Goal: Contribute content: Contribute content

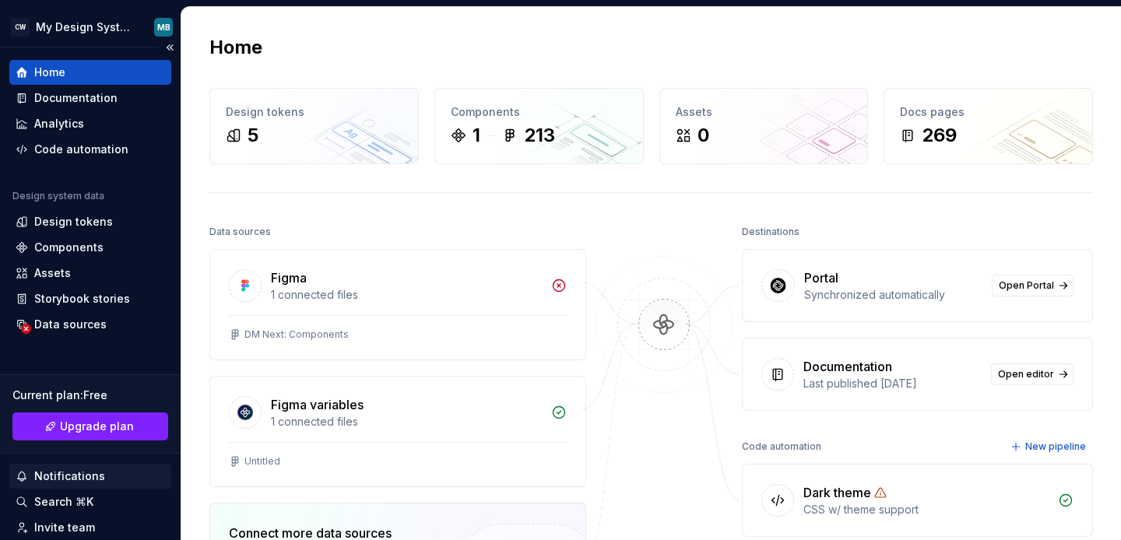
click at [71, 474] on div "Notifications" at bounding box center [69, 477] width 71 height 16
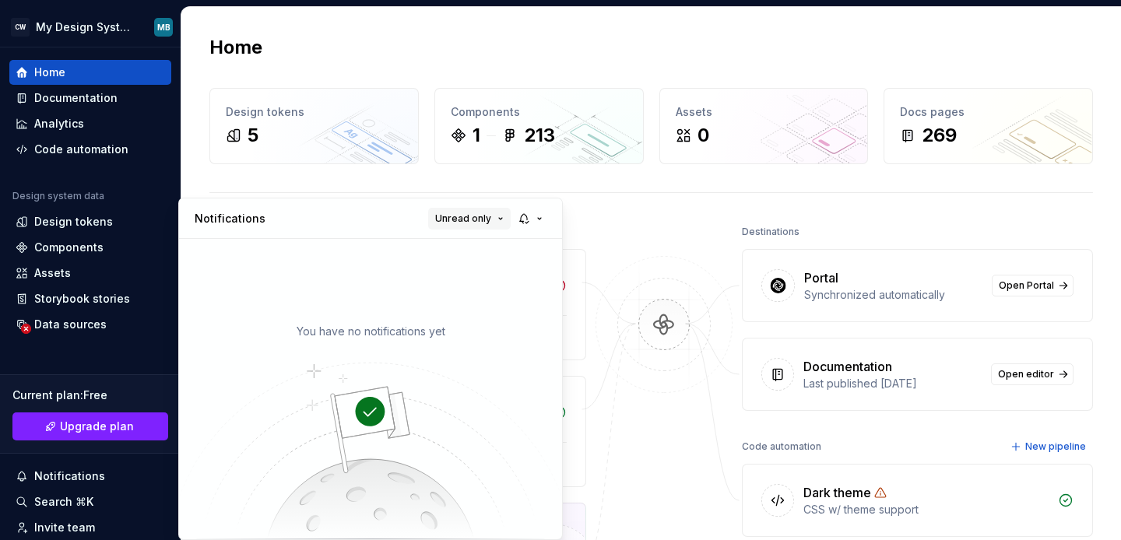
click at [488, 209] on button "Unread only" at bounding box center [469, 219] width 83 height 22
click at [381, 213] on div "Notifications Unread only" at bounding box center [370, 219] width 383 height 40
click at [71, 97] on html "CW My Design System MB Home Documentation Analytics Code automation Design syst…" at bounding box center [560, 270] width 1121 height 540
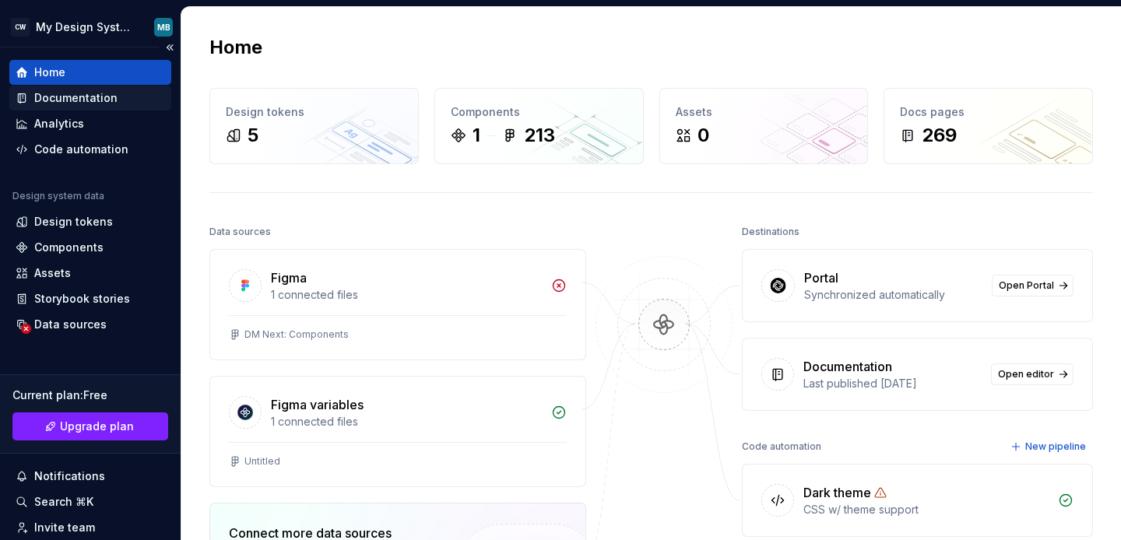
click at [71, 97] on div "Documentation" at bounding box center [75, 98] width 83 height 16
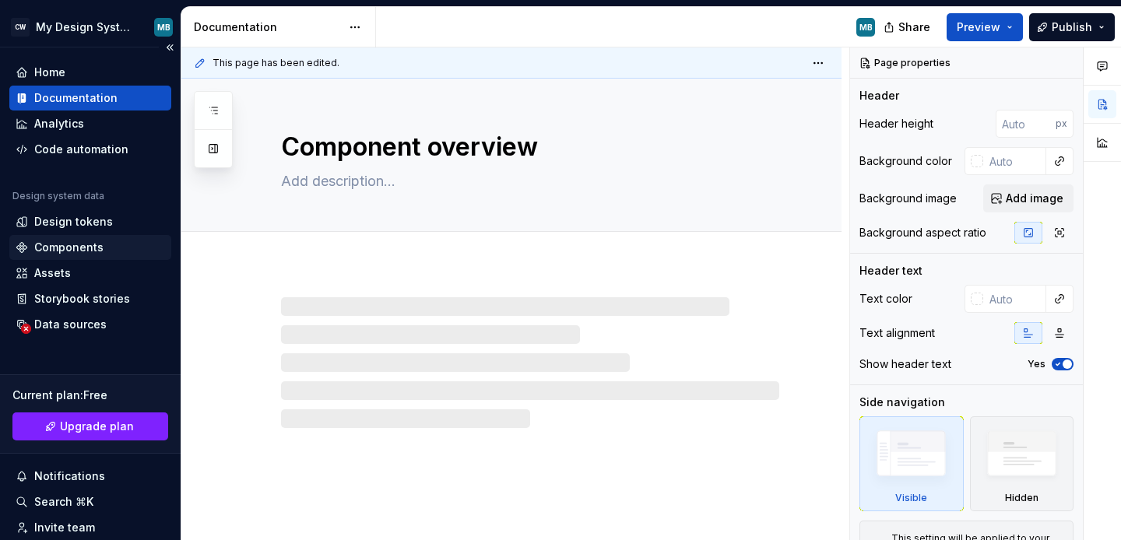
type textarea "*"
click at [84, 78] on div "Home" at bounding box center [90, 73] width 149 height 16
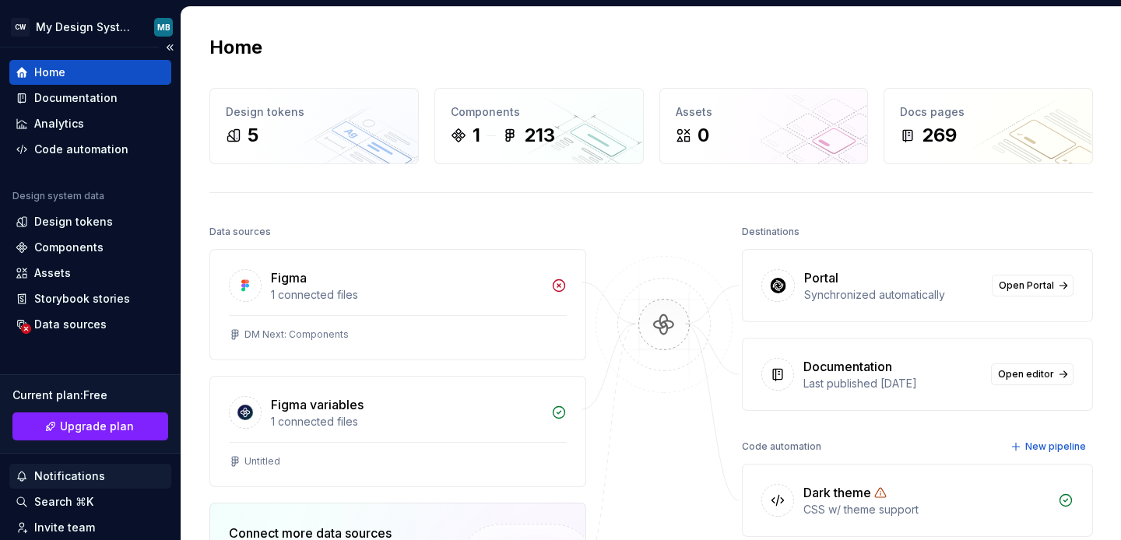
click at [101, 470] on div "Notifications" at bounding box center [90, 477] width 149 height 16
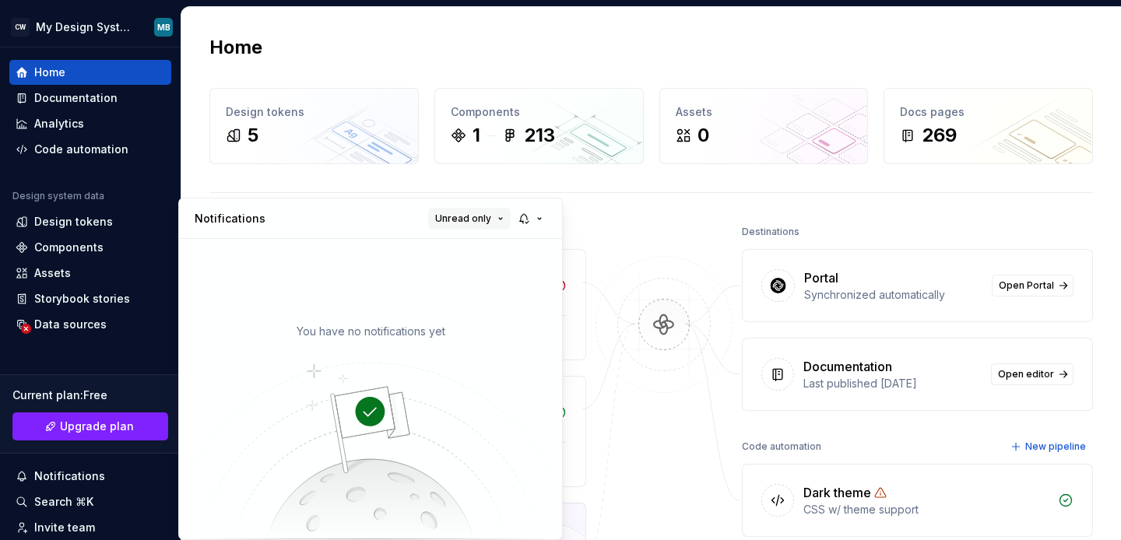
click at [464, 221] on span "Unread only" at bounding box center [463, 219] width 56 height 12
click at [371, 176] on html "CW My Design System MB Home Documentation Analytics Code automation Design syst…" at bounding box center [560, 270] width 1121 height 540
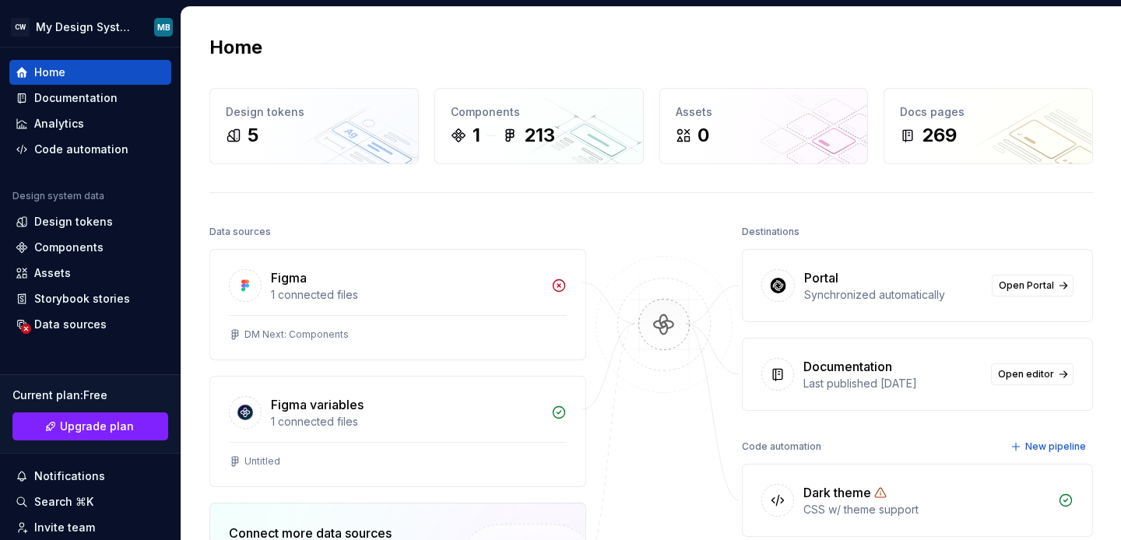
click at [99, 94] on html "CW My Design System MB Home Documentation Analytics Code automation Design syst…" at bounding box center [560, 270] width 1121 height 540
click at [121, 90] on html "CW My Design System MB Home Documentation Analytics Code automation Design syst…" at bounding box center [560, 270] width 1121 height 540
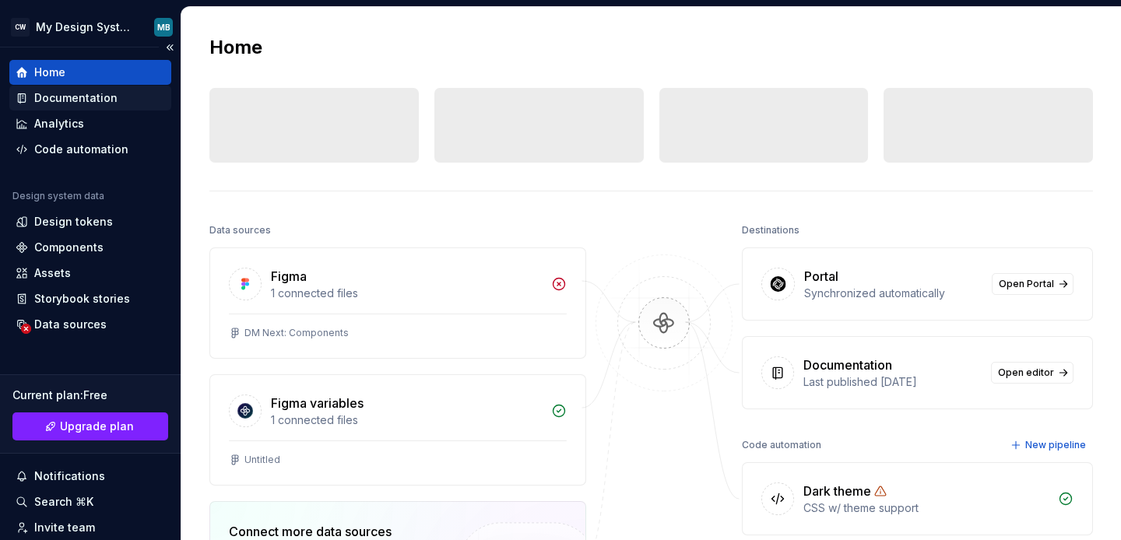
click at [54, 93] on div "Documentation" at bounding box center [75, 98] width 83 height 16
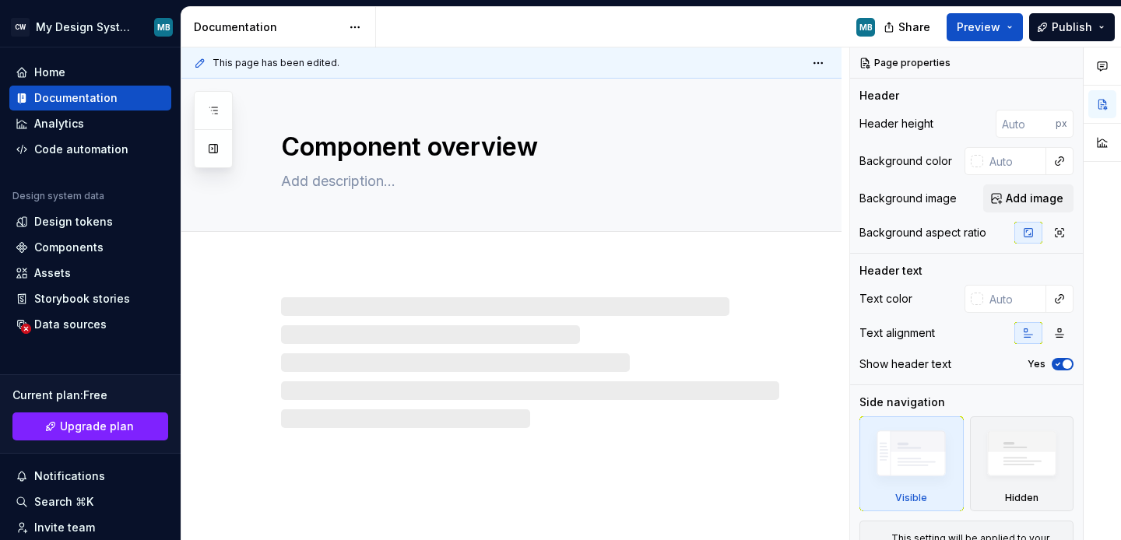
type textarea "*"
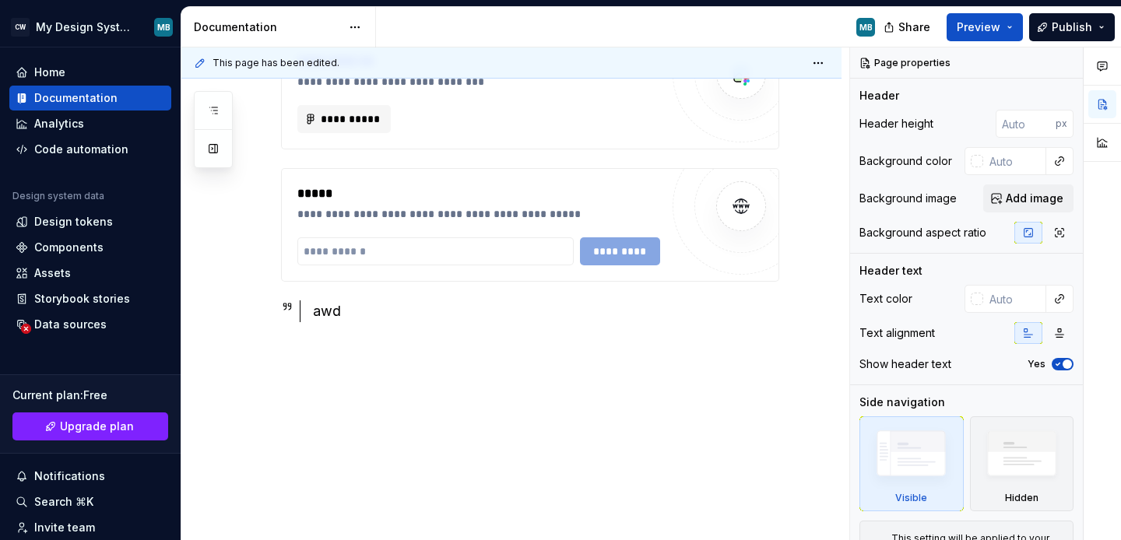
scroll to position [1404, 0]
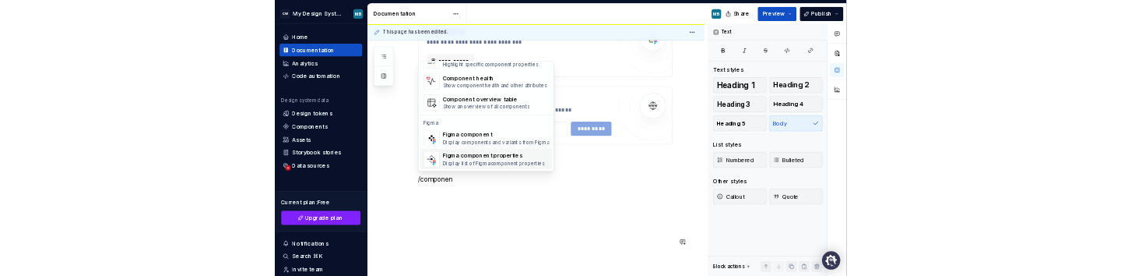
scroll to position [47, 0]
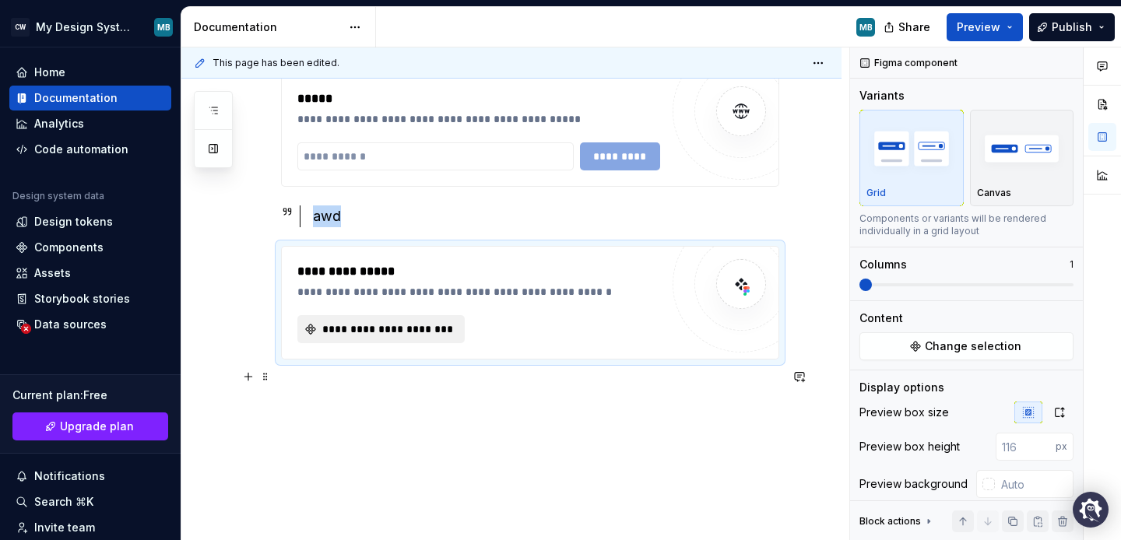
click at [427, 337] on span "**********" at bounding box center [387, 330] width 135 height 16
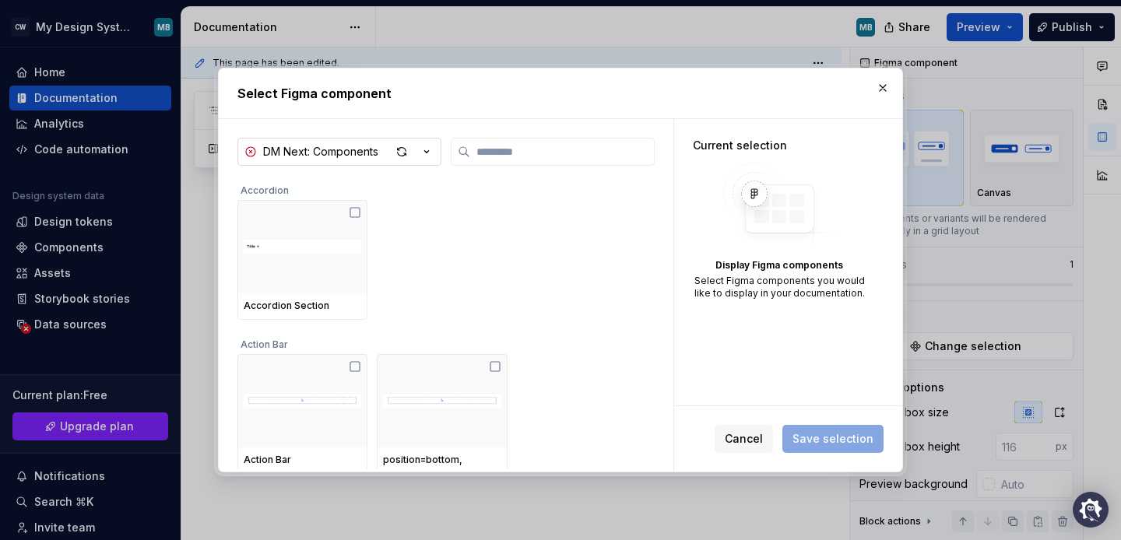
click at [368, 158] on div "DM Next: Components" at bounding box center [320, 152] width 115 height 16
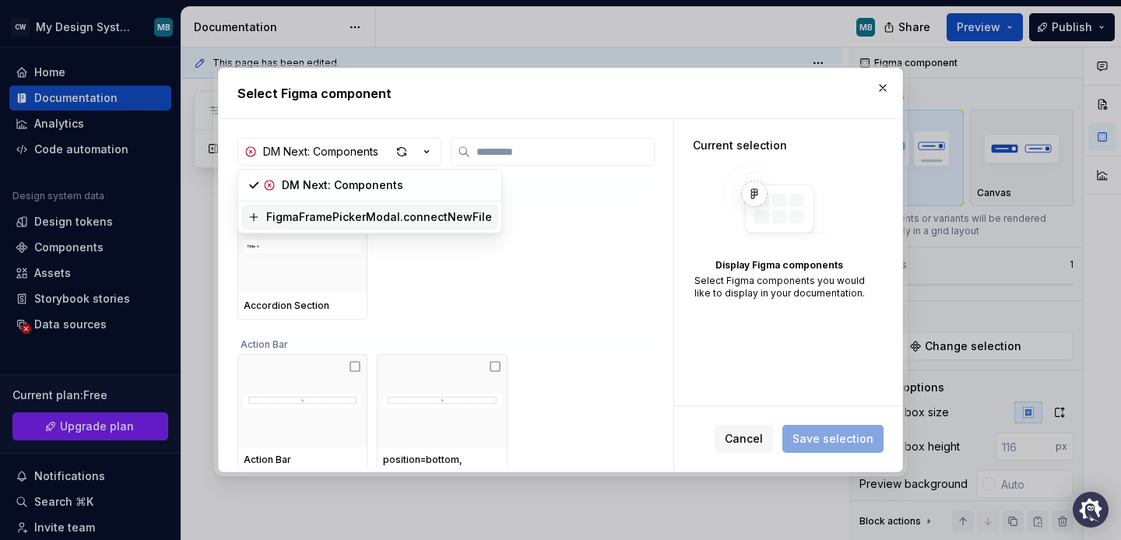
click at [586, 238] on div "Select Figma component DM Next: Components Accordion Accordion Section Action B…" at bounding box center [560, 270] width 1121 height 540
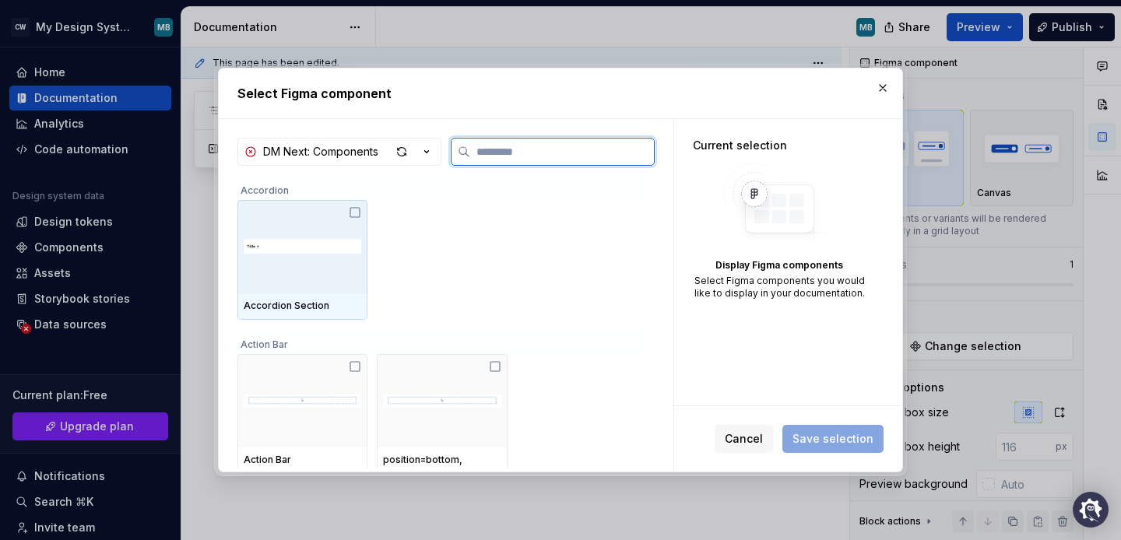
click at [338, 273] on div at bounding box center [302, 246] width 130 height 93
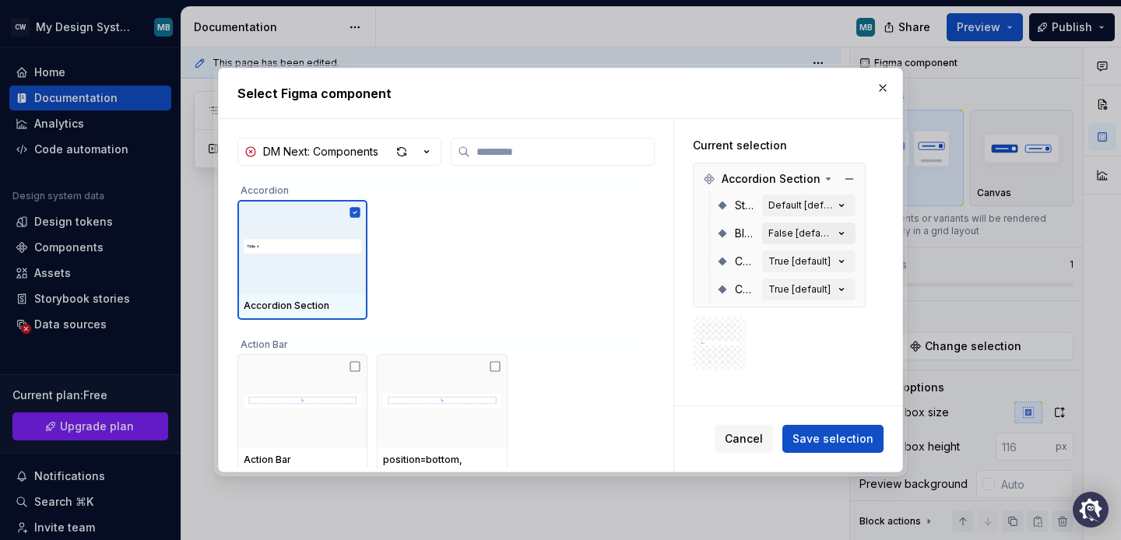
click at [830, 227] on div "False [default]" at bounding box center [801, 233] width 65 height 12
click at [841, 230] on icon "button" at bounding box center [842, 234] width 16 height 16
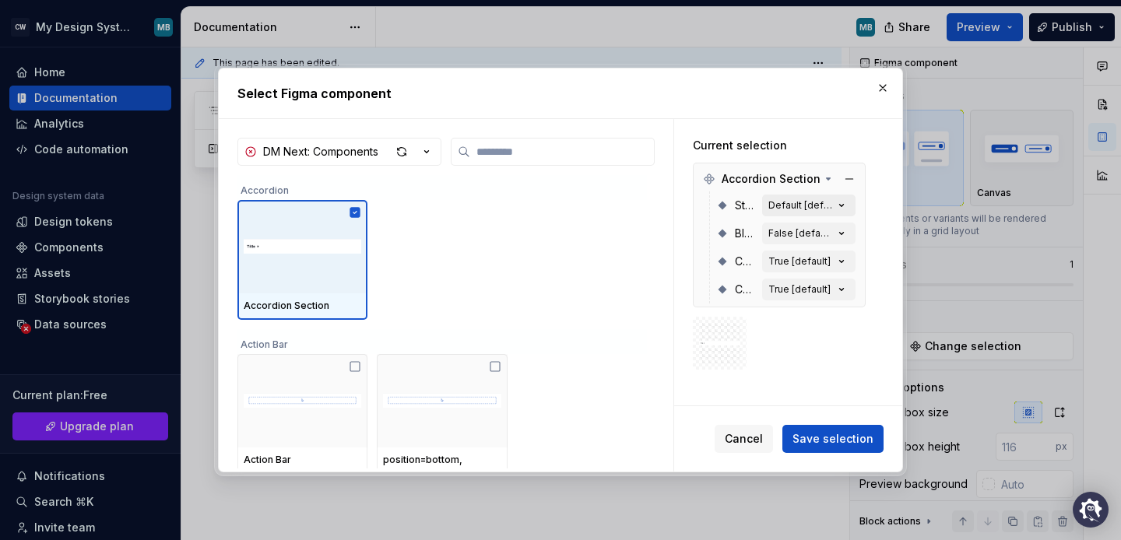
click at [842, 211] on icon "button" at bounding box center [842, 206] width 16 height 16
click at [842, 231] on icon "button" at bounding box center [842, 234] width 16 height 16
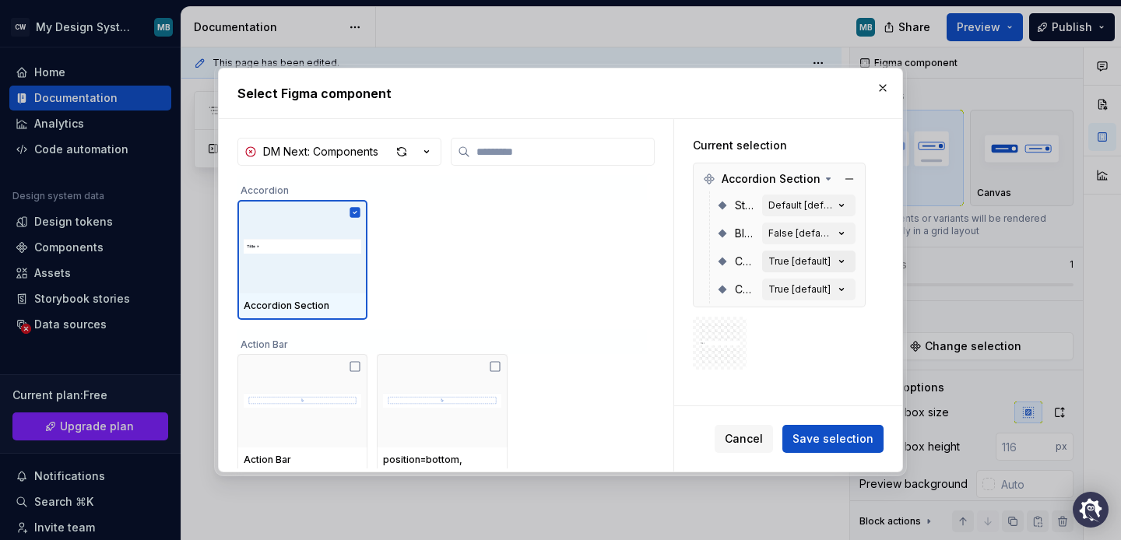
click at [842, 255] on icon "button" at bounding box center [842, 262] width 16 height 16
click at [842, 282] on icon "button" at bounding box center [842, 290] width 16 height 16
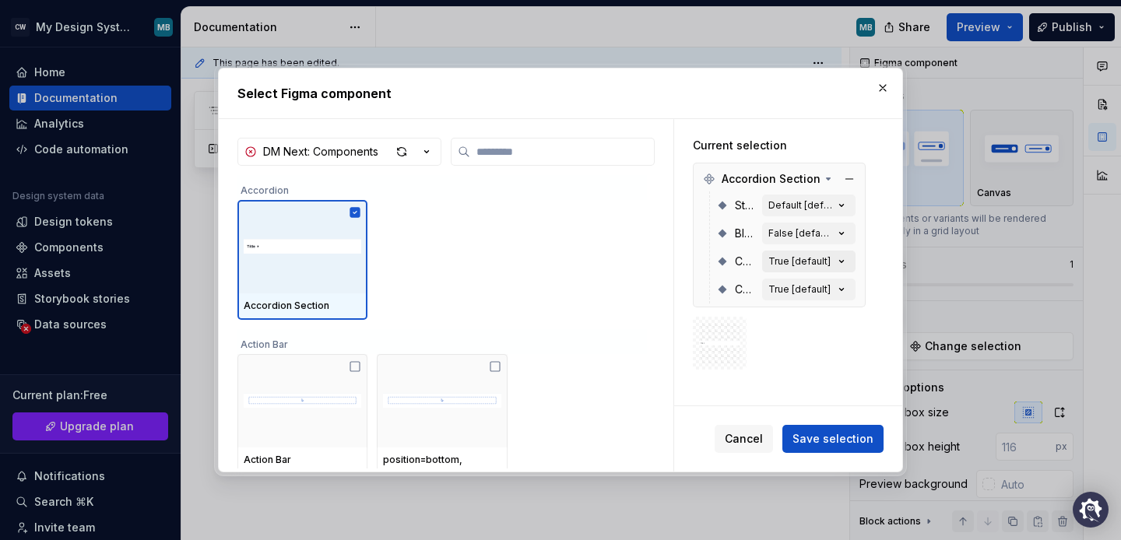
click at [842, 262] on icon "button" at bounding box center [842, 262] width 16 height 16
click at [842, 215] on button "Default [default]" at bounding box center [808, 206] width 93 height 22
click at [840, 207] on icon "button" at bounding box center [842, 206] width 16 height 16
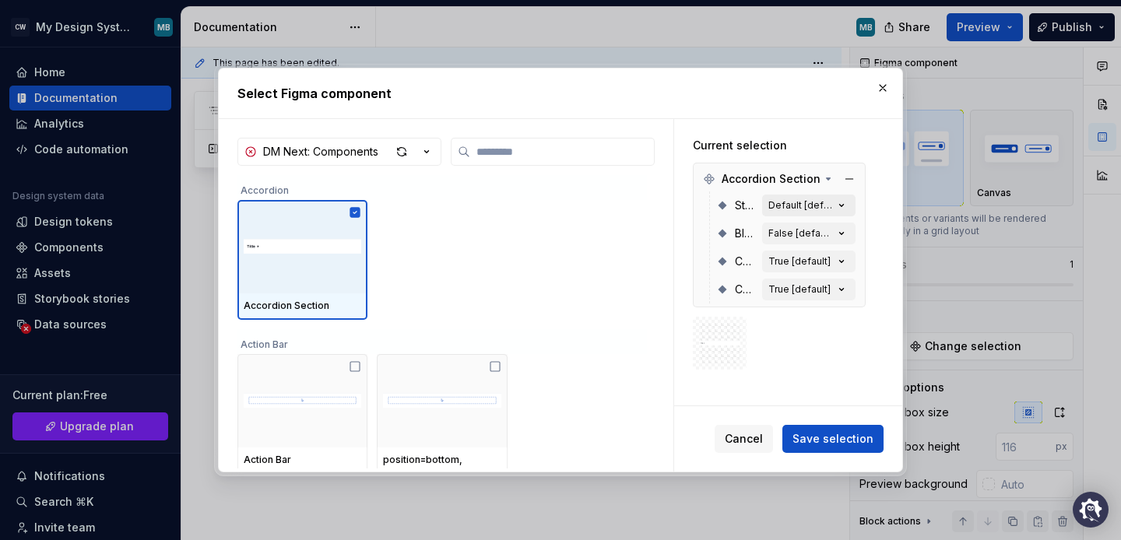
click at [840, 207] on icon "button" at bounding box center [842, 206] width 16 height 16
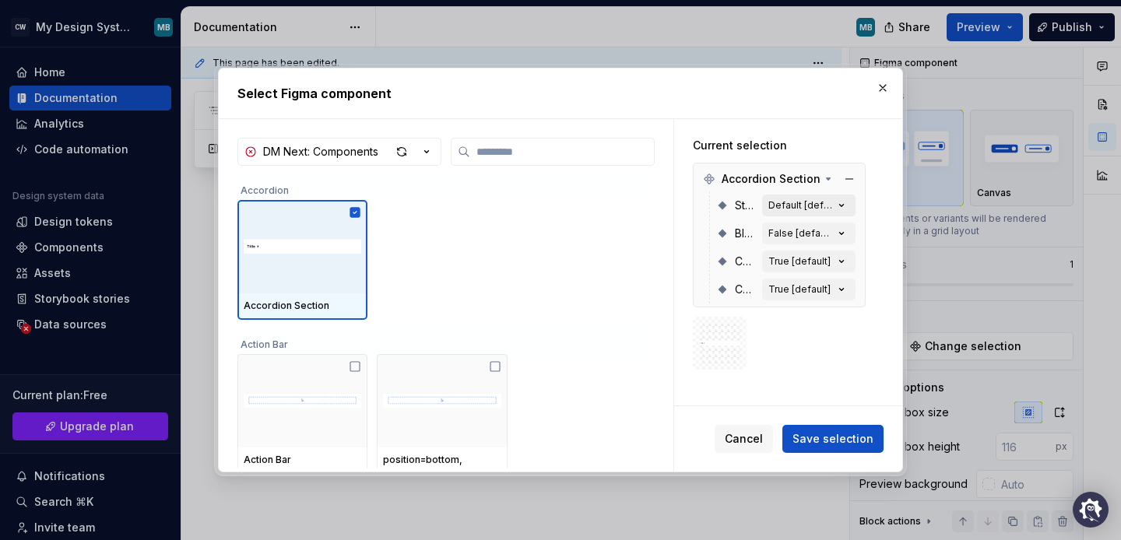
click at [840, 207] on icon "button" at bounding box center [842, 206] width 16 height 16
click at [825, 257] on div "True [default]" at bounding box center [800, 261] width 62 height 12
click at [823, 290] on div "True [default]" at bounding box center [800, 289] width 62 height 12
click at [823, 273] on div "Collapsed? True [default]" at bounding box center [785, 262] width 139 height 28
click at [823, 265] on div "True [default]" at bounding box center [800, 261] width 62 height 12
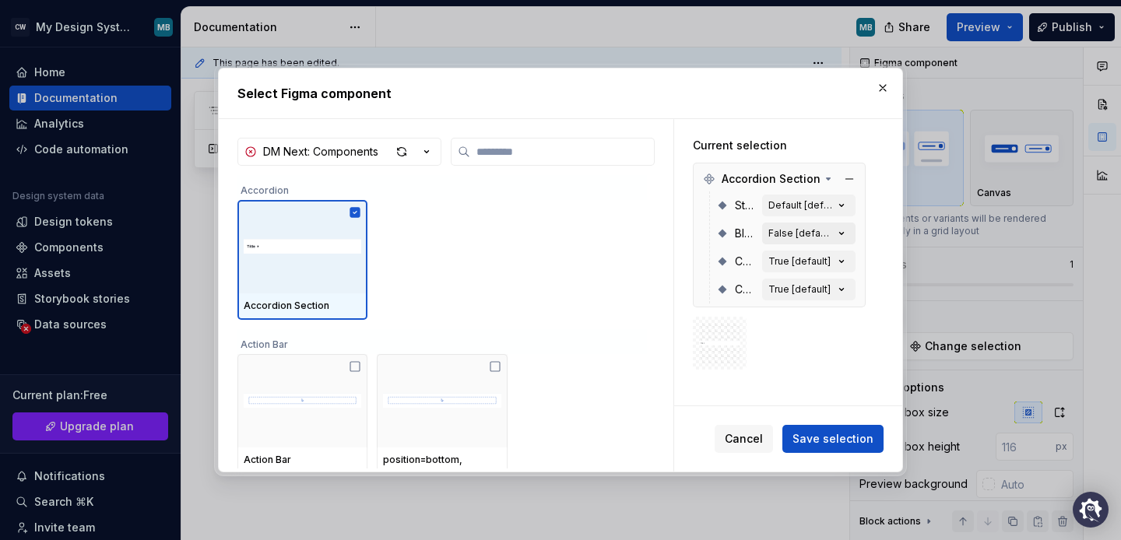
click at [823, 234] on div "False [default]" at bounding box center [801, 233] width 65 height 12
click at [824, 203] on div "Default [default]" at bounding box center [801, 205] width 65 height 12
click at [360, 149] on div "DM Next: Components" at bounding box center [320, 152] width 115 height 16
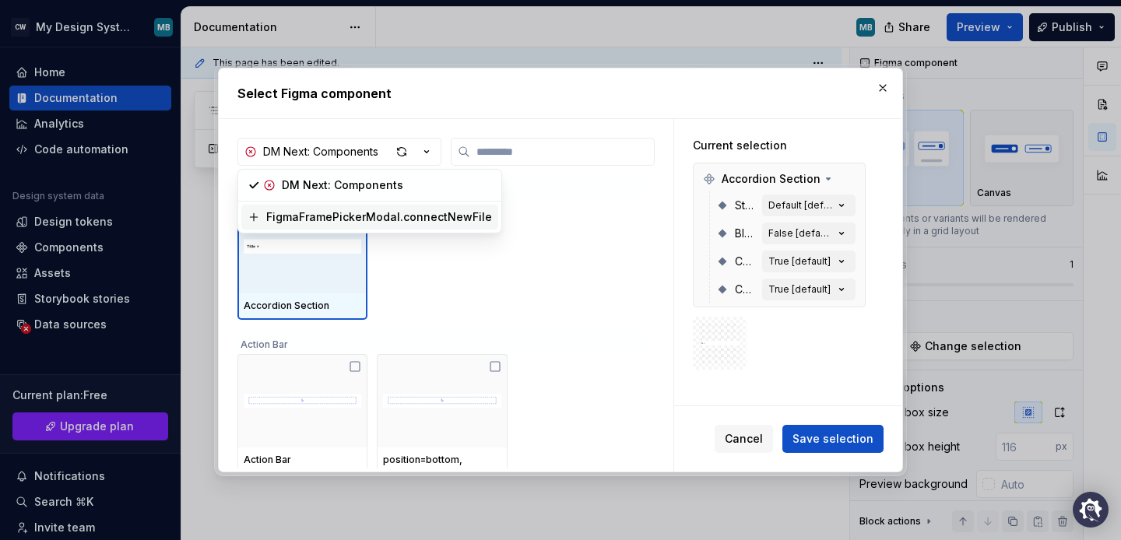
click at [756, 431] on div "Select Figma component DM Next: Components Accordion Accordion Section Action B…" at bounding box center [560, 270] width 1121 height 540
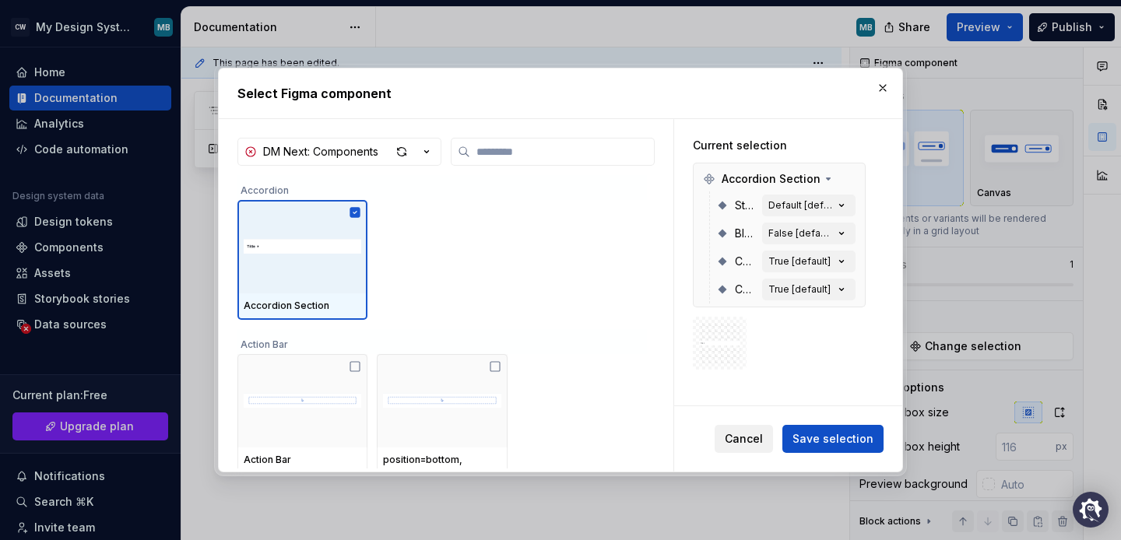
click at [754, 433] on span "Cancel" at bounding box center [744, 439] width 38 height 16
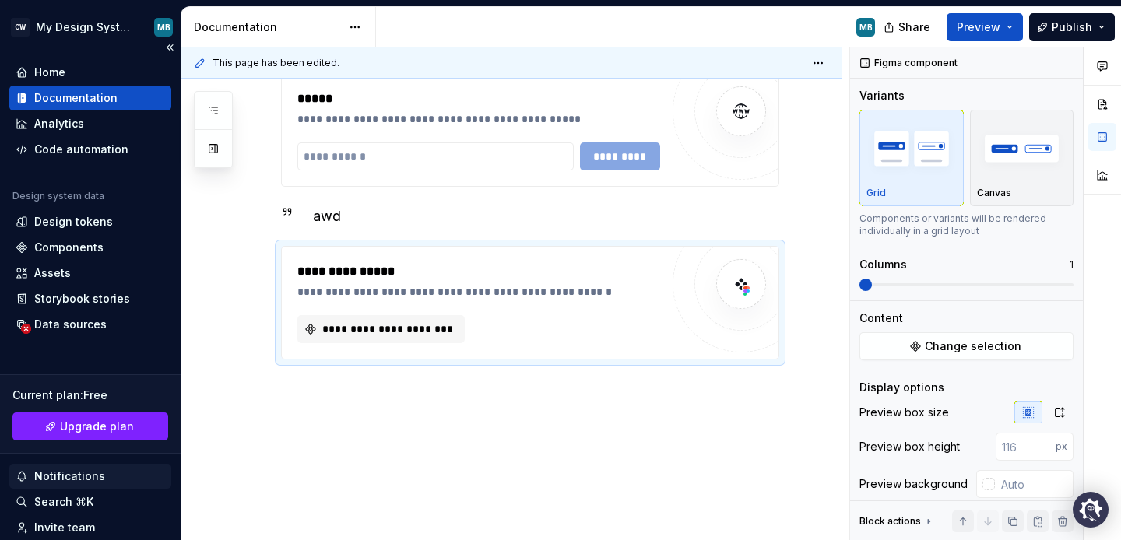
click at [84, 476] on div "Notifications" at bounding box center [69, 477] width 71 height 16
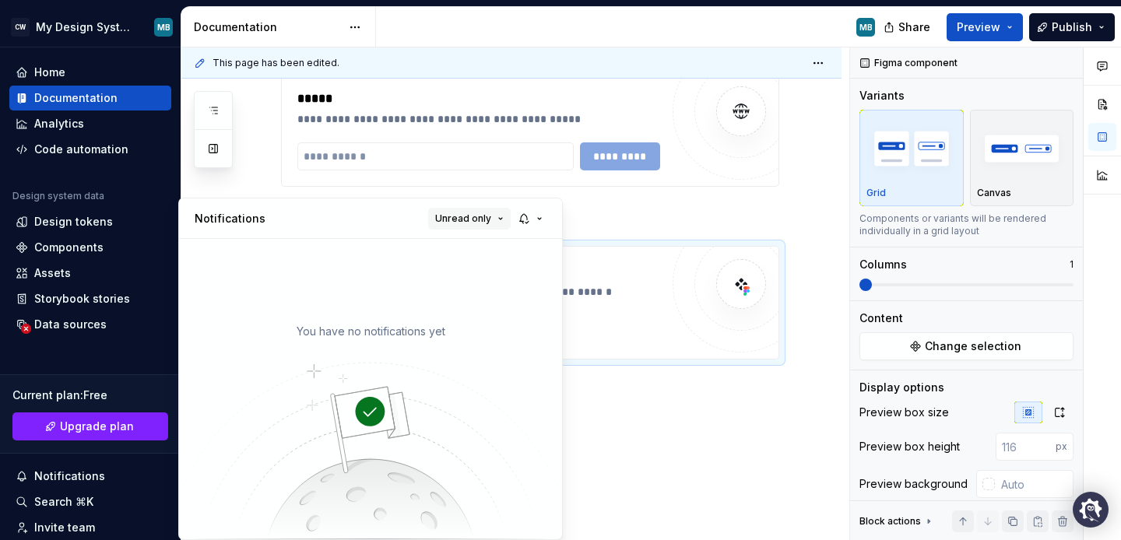
click at [491, 223] on span "Unread only" at bounding box center [463, 219] width 56 height 12
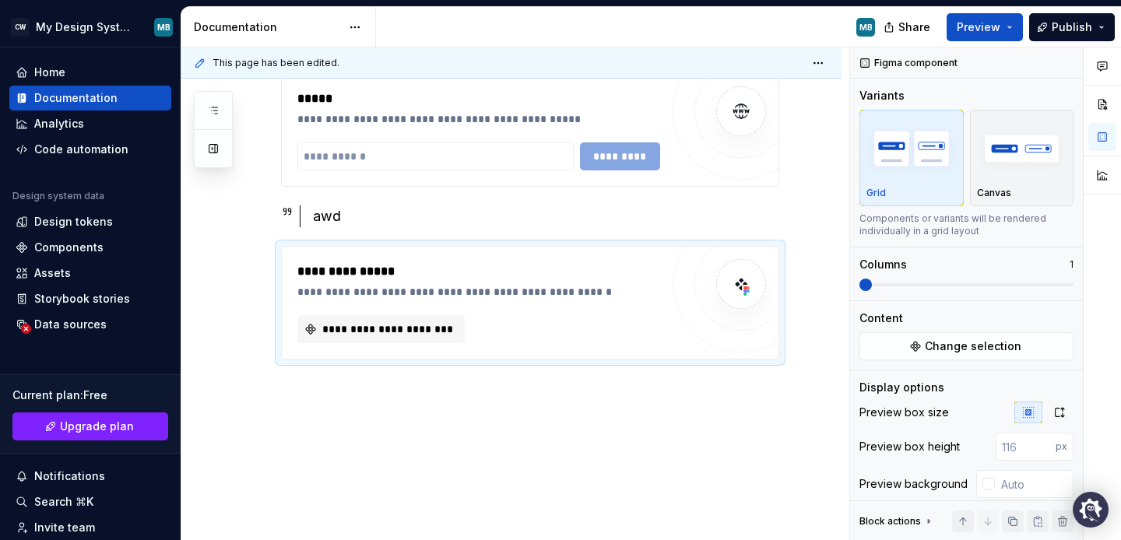
click at [396, 183] on html "CW My Design System MB Home Documentation Analytics Code automation Design syst…" at bounding box center [560, 270] width 1121 height 540
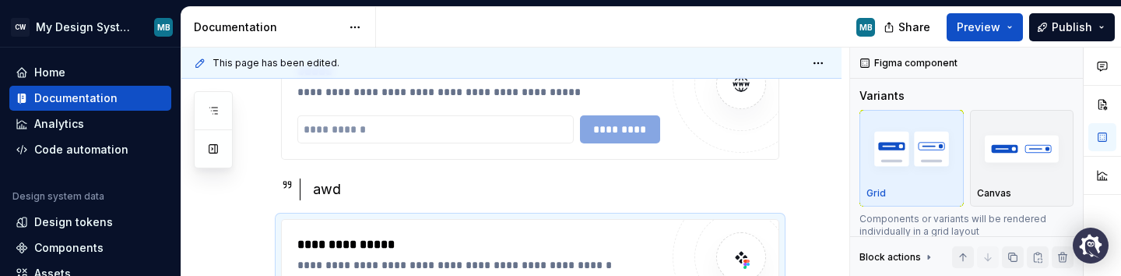
click at [88, 225] on html "CW My Design System MB Home Documentation Analytics Code automation Design syst…" at bounding box center [560, 138] width 1121 height 276
click at [1008, 97] on html "CW My Design System MB Home Documentation Analytics Code automation Design syst…" at bounding box center [560, 138] width 1121 height 276
click at [995, 150] on html "CW My Design System MB Home Documentation Analytics Code automation Design syst…" at bounding box center [560, 138] width 1121 height 276
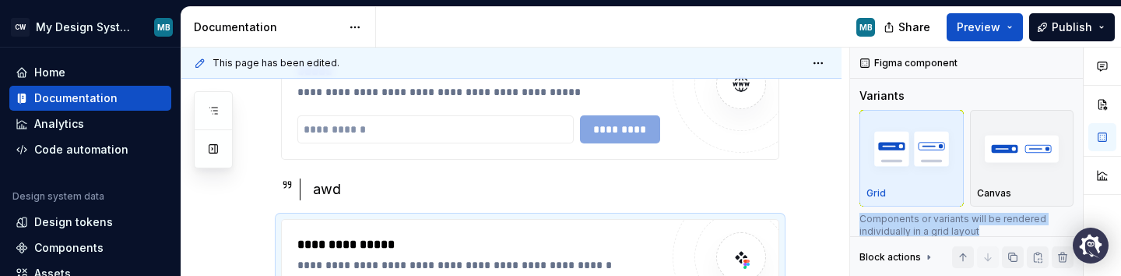
click at [995, 150] on html "CW My Design System MB Home Documentation Analytics Code automation Design syst…" at bounding box center [560, 138] width 1121 height 276
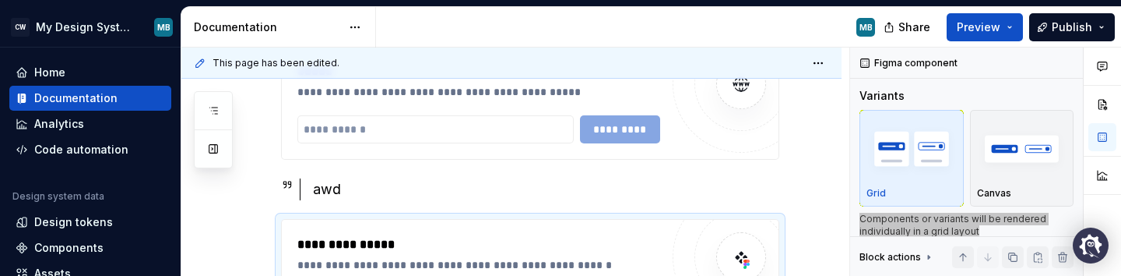
type textarea "*"
